Goal: Task Accomplishment & Management: Complete application form

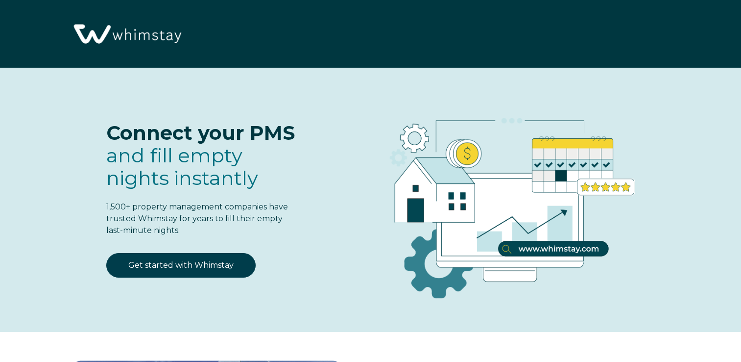
select select "US"
select select "Standard"
select select "US"
select select "Standard"
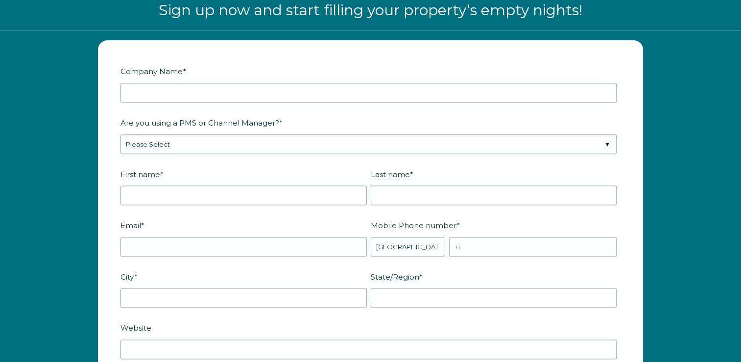
click at [155, 101] on fieldset "Company Name *" at bounding box center [371, 88] width 500 height 51
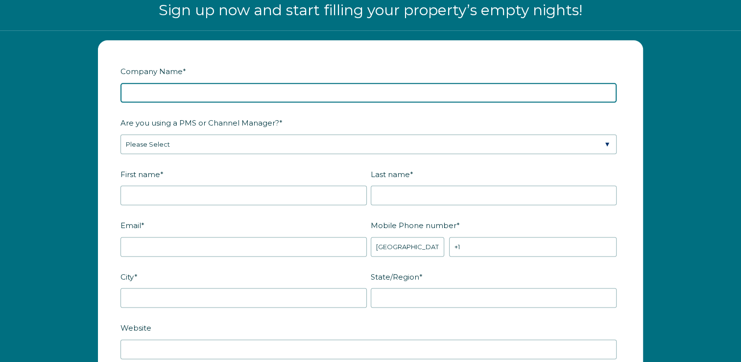
click at [159, 94] on input "Company Name *" at bounding box center [369, 93] width 496 height 20
type input "Fast Lane Ventures LLC"
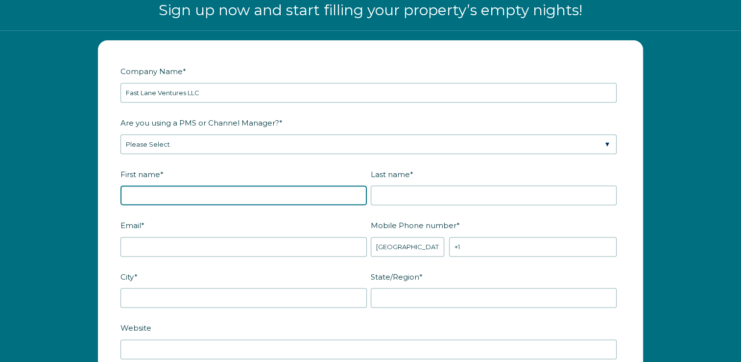
type input "[PERSON_NAME]"
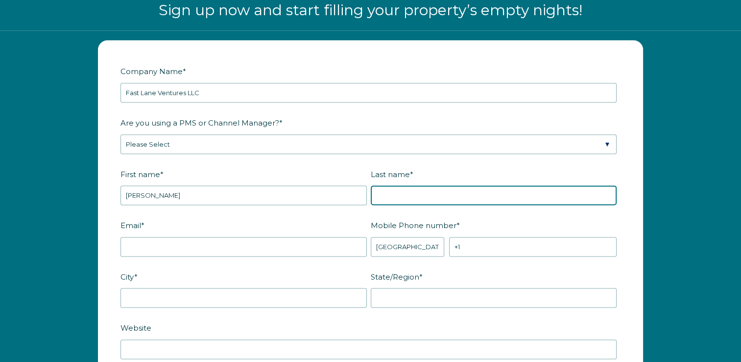
type input "Fast"
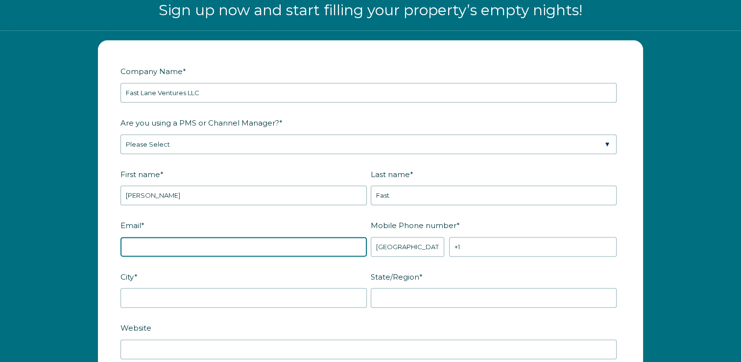
type input "[EMAIL_ADDRESS][DOMAIN_NAME]"
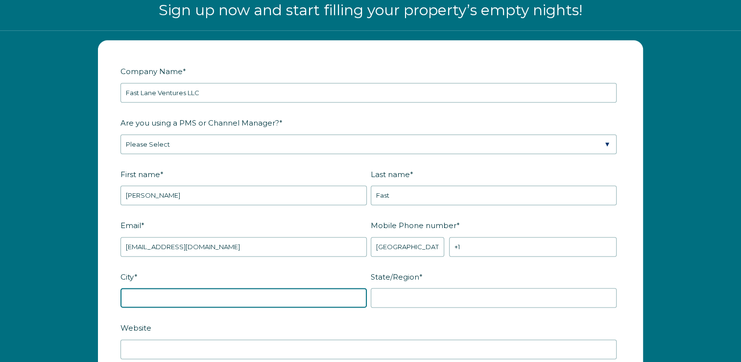
type input "Mankato"
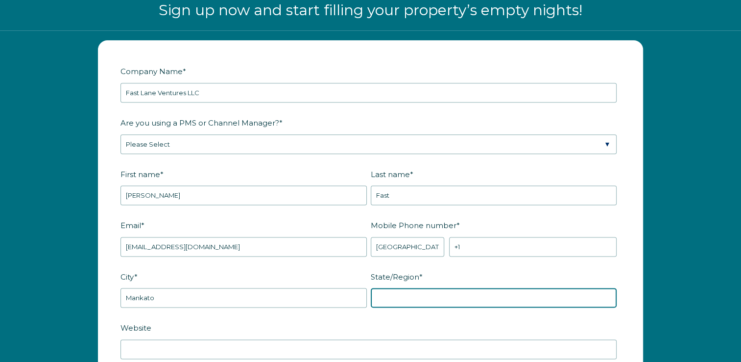
type input "[US_STATE]"
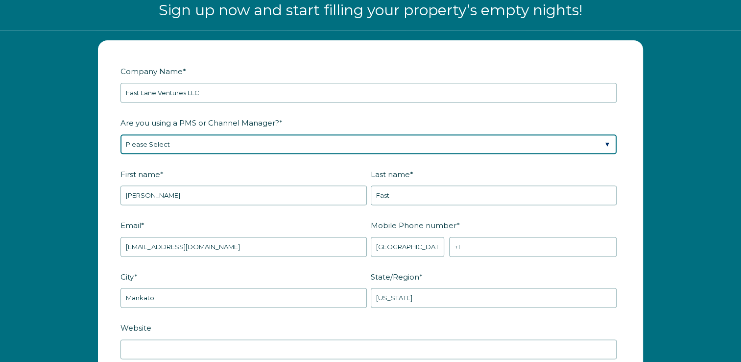
click at [171, 140] on select "Please Select Barefoot BookingPal Boost Brightside CiiRUS Escapia Guesty Hostaw…" at bounding box center [369, 144] width 496 height 20
select select "Guesty"
click at [121, 134] on select "Please Select Barefoot BookingPal Boost Brightside CiiRUS Escapia Guesty Hostaw…" at bounding box center [369, 144] width 496 height 20
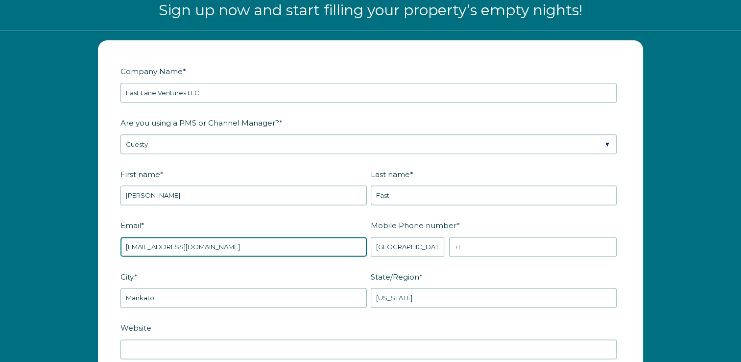
drag, startPoint x: 171, startPoint y: 249, endPoint x: 96, endPoint y: 252, distance: 76.0
type input "[EMAIL_ADDRESS][DOMAIN_NAME]"
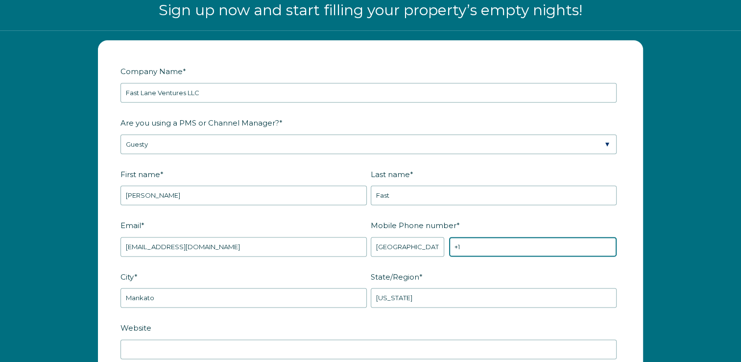
click at [462, 242] on input "+1" at bounding box center [533, 247] width 168 height 20
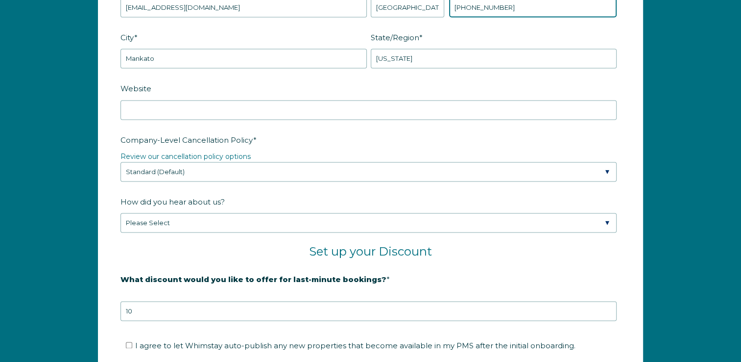
scroll to position [1452, 0]
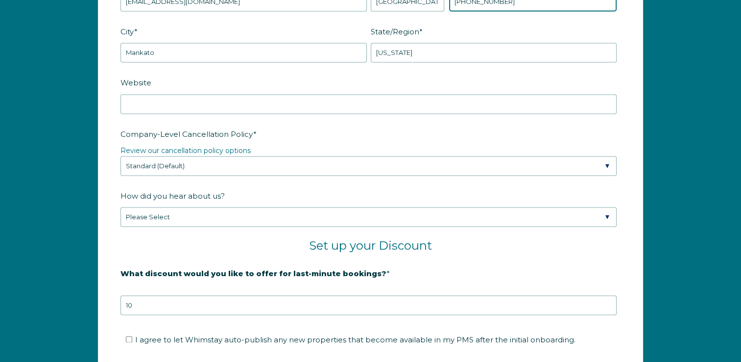
type input "[PHONE_NUMBER]"
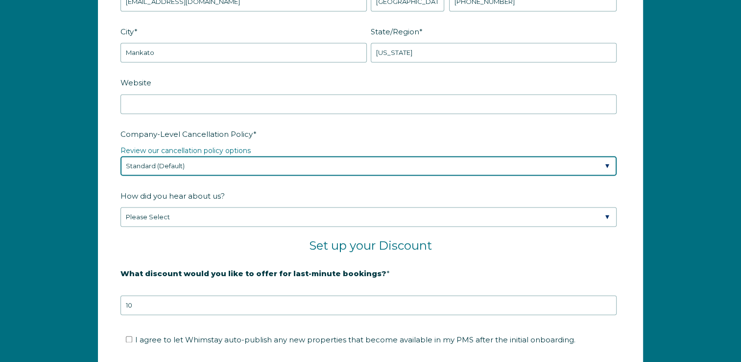
click at [218, 161] on select "Please Select Partial Standard (Default) Moderate Strict" at bounding box center [369, 166] width 496 height 20
click at [121, 156] on select "Please Select Partial Standard (Default) Moderate Strict" at bounding box center [369, 166] width 496 height 20
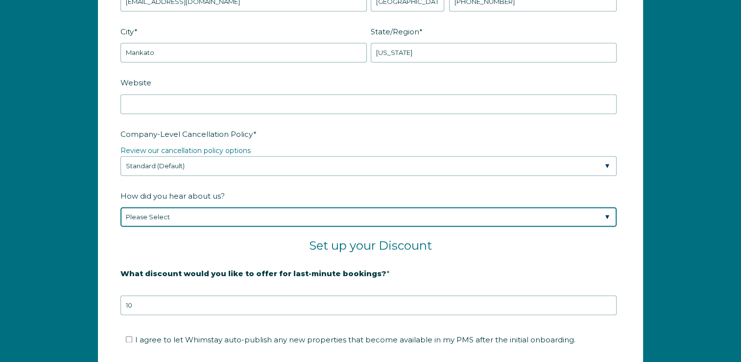
click at [171, 215] on select "Please Select Found Whimstay through a Google search Spoke to a Whimstay salesp…" at bounding box center [369, 217] width 496 height 20
select select "Referral from a Friend"
click at [121, 207] on select "Please Select Found Whimstay through a Google search Spoke to a Whimstay salesp…" at bounding box center [369, 217] width 496 height 20
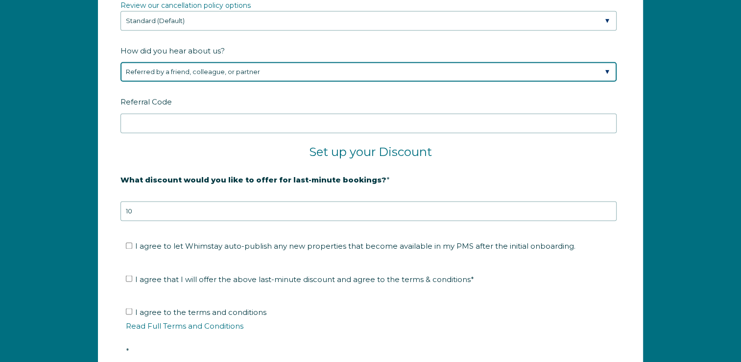
scroll to position [1599, 0]
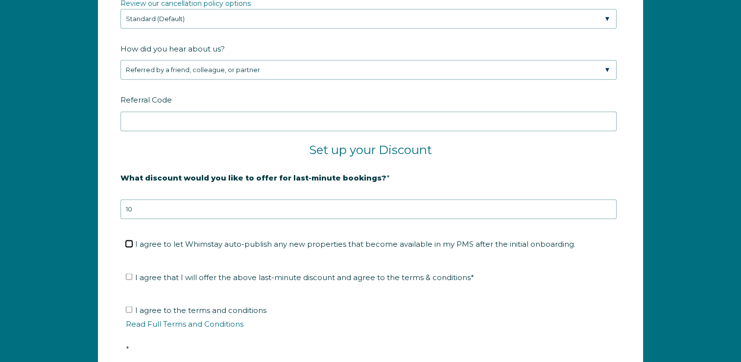
click at [127, 240] on input "I agree to let Whimstay auto-publish any new properties that become available i…" at bounding box center [129, 243] width 6 height 6
checkbox input "true"
click at [130, 273] on input "I agree that I will offer the above last-minute discount and agree to the terms…" at bounding box center [129, 276] width 6 height 6
checkbox input "true"
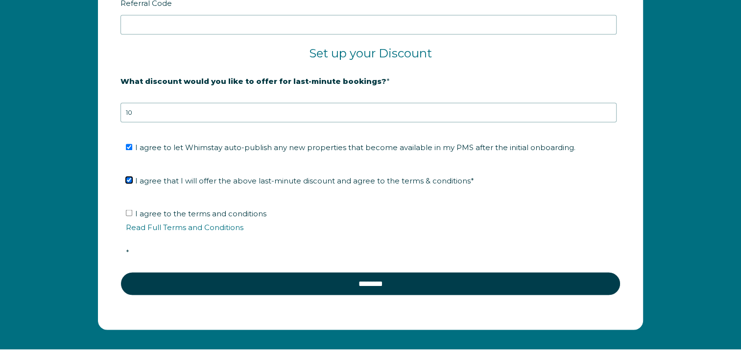
scroll to position [1697, 0]
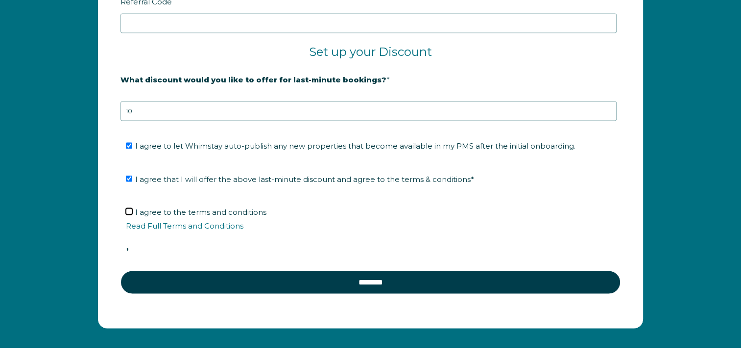
click at [131, 208] on input "I agree to the terms and conditions Read Full Terms and Conditions *" at bounding box center [129, 211] width 6 height 6
checkbox input "true"
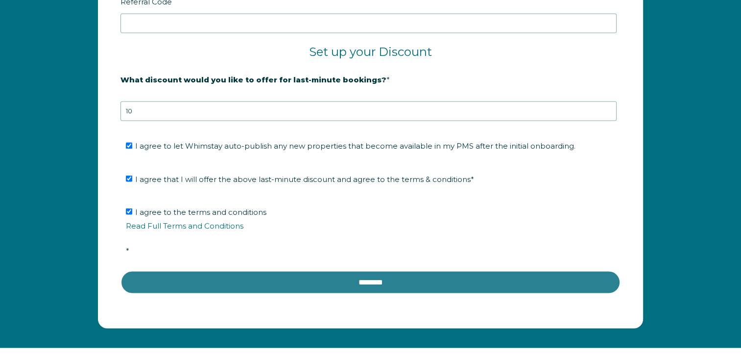
click at [437, 283] on input "********" at bounding box center [371, 282] width 500 height 24
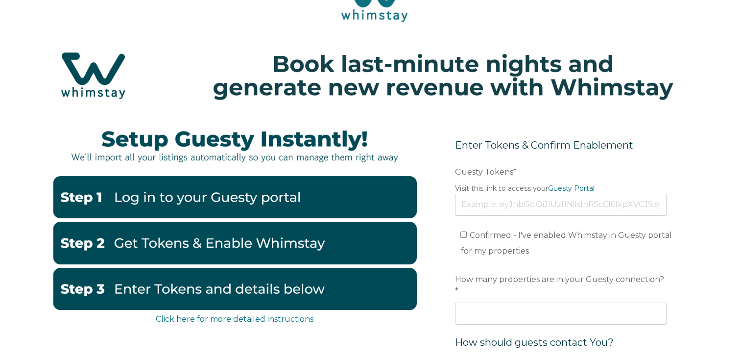
scroll to position [98, 0]
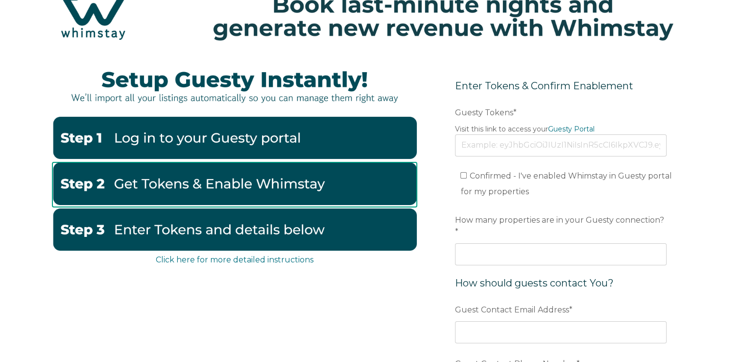
click at [291, 177] on img at bounding box center [234, 183] width 365 height 42
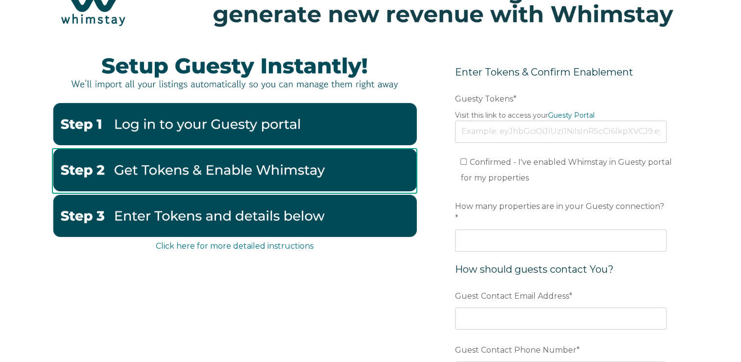
scroll to position [0, 0]
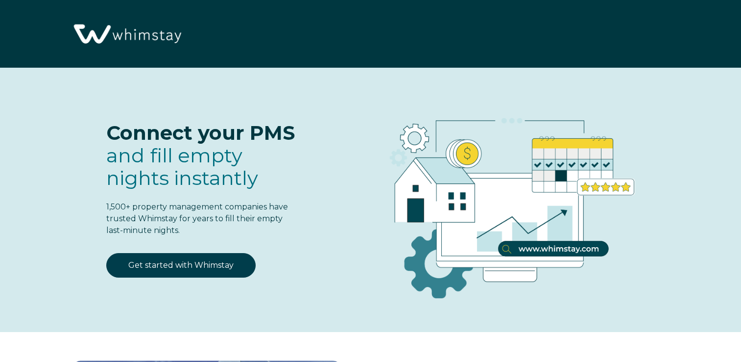
select select "US"
select select "Standard"
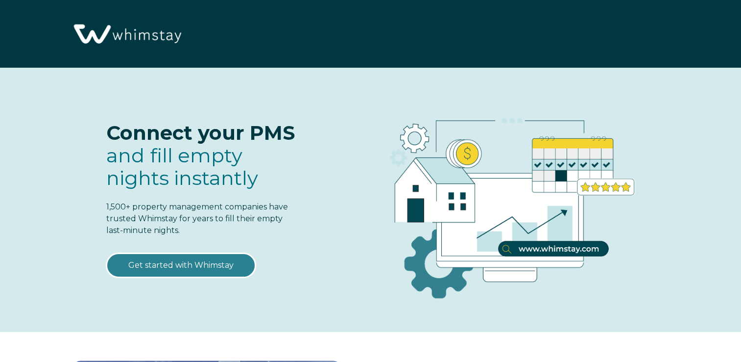
click at [206, 267] on link "Get started with Whimstay" at bounding box center [180, 265] width 149 height 24
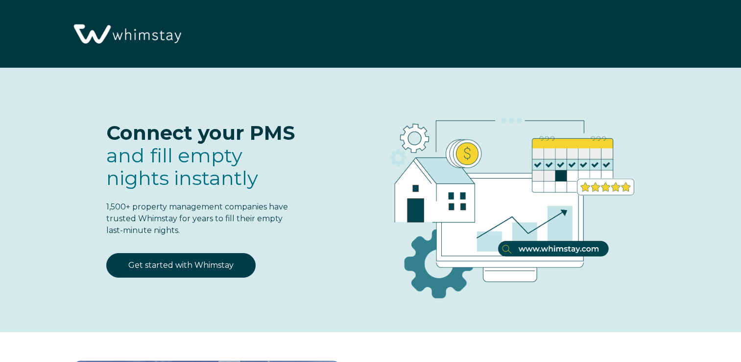
scroll to position [1207, 0]
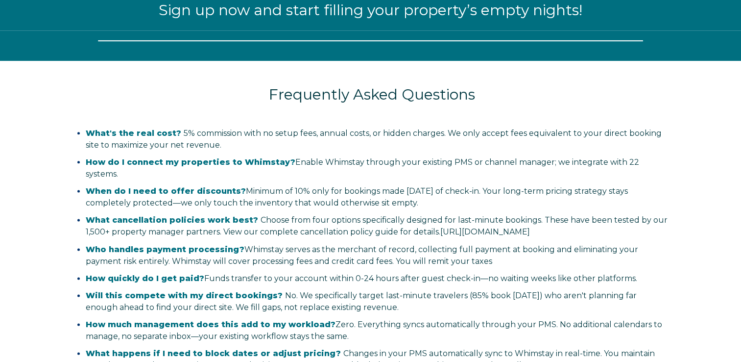
select select "US"
select select "Standard"
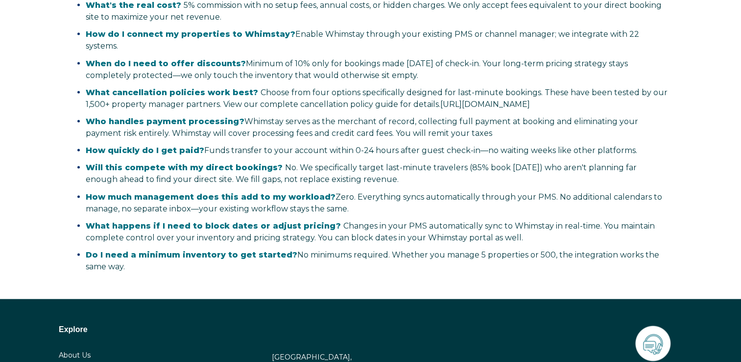
scroll to position [1942, 0]
